Goal: Use online tool/utility: Utilize a website feature to perform a specific function

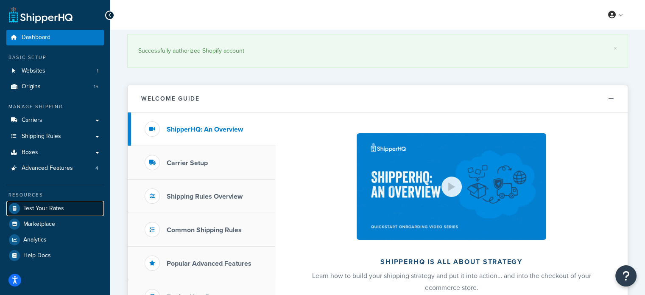
click at [53, 211] on span "Test Your Rates" at bounding box center [43, 208] width 41 height 7
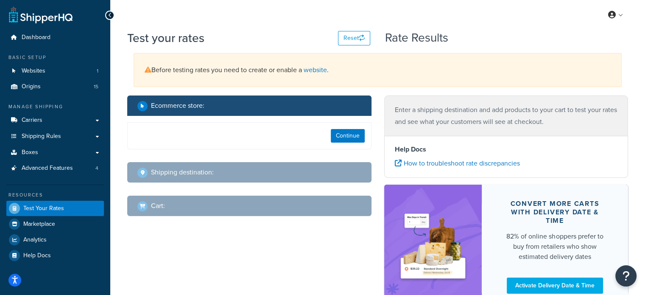
select select "[GEOGRAPHIC_DATA]"
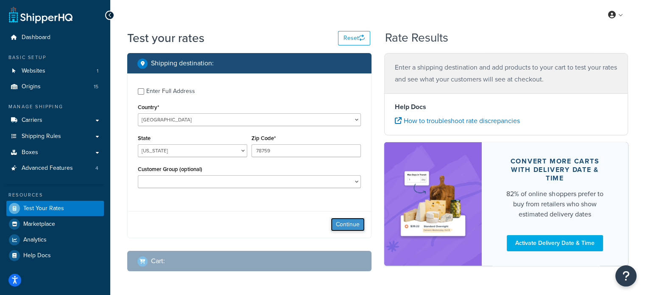
click at [352, 225] on button "Continue" at bounding box center [348, 225] width 34 height 14
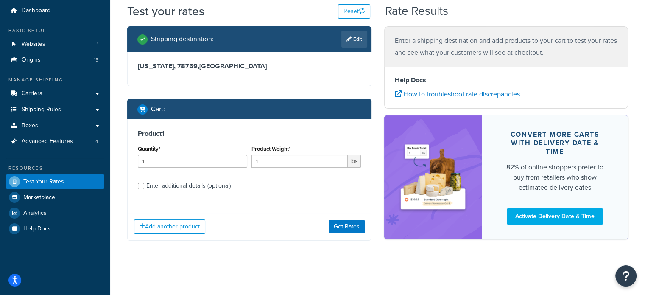
scroll to position [27, 0]
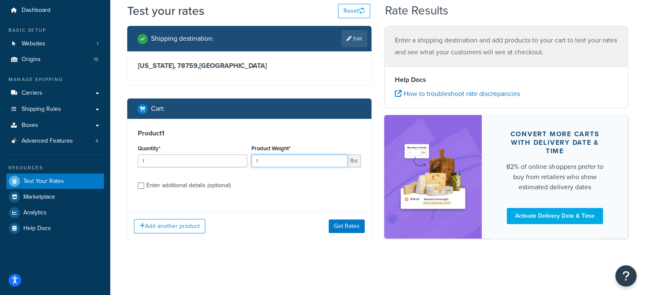
click at [273, 162] on input "1" at bounding box center [300, 160] width 96 height 13
type input "72"
click at [141, 185] on input "Enter additional details (optional)" at bounding box center [141, 185] width 6 height 6
checkbox input "true"
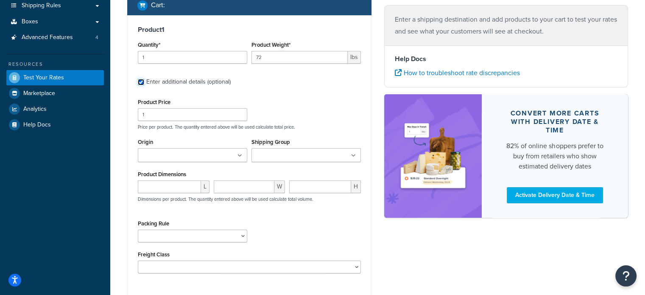
scroll to position [132, 0]
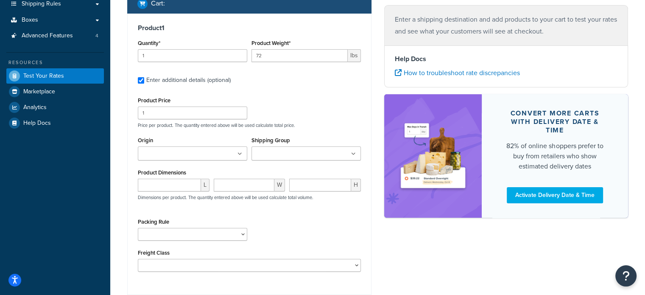
click at [241, 156] on ul at bounding box center [192, 153] width 109 height 14
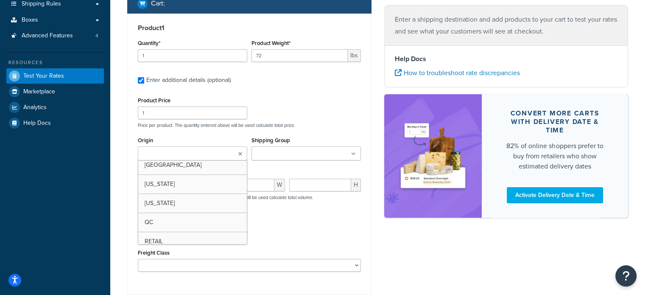
scroll to position [144, 0]
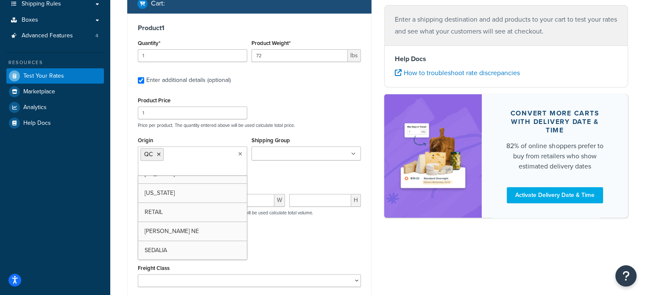
click at [328, 112] on div "Product Price 1 Price per product. The quantity entered above will be used calc…" at bounding box center [249, 112] width 227 height 34
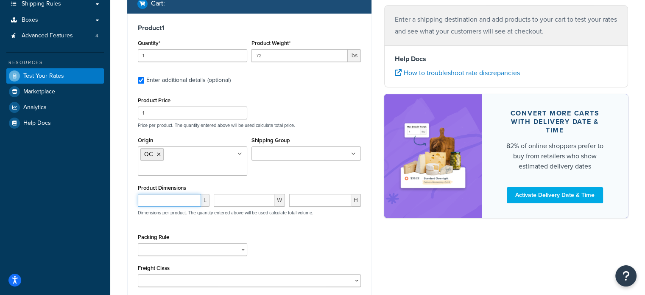
click at [167, 199] on input "number" at bounding box center [169, 200] width 63 height 13
click at [174, 196] on input "number" at bounding box center [169, 200] width 63 height 13
type input "31"
click at [231, 200] on input "number" at bounding box center [244, 200] width 61 height 13
type input "26"
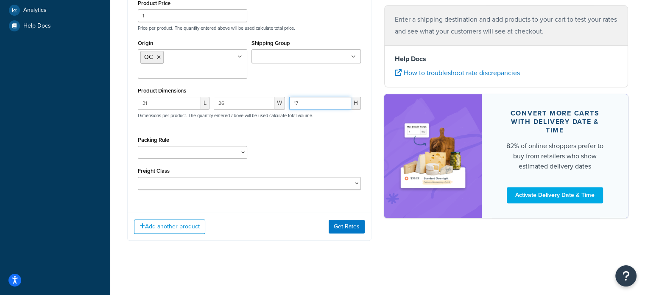
scroll to position [229, 0]
type input "17"
click at [338, 225] on button "Get Rates" at bounding box center [347, 227] width 36 height 14
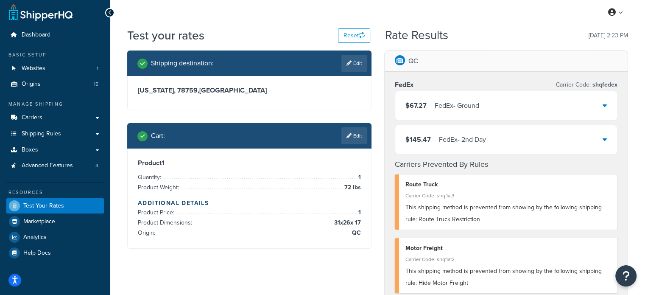
scroll to position [2, 0]
